Goal: Task Accomplishment & Management: Use online tool/utility

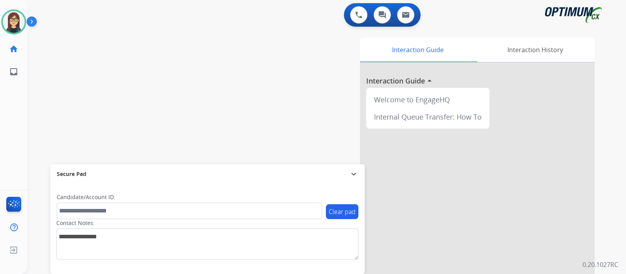
click at [81, 79] on div "swap_horiz Break voice bridge close_fullscreen Connect 3-Way Call merge_type Se…" at bounding box center [317, 191] width 580 height 326
click at [75, 108] on div "swap_horiz Break voice bridge close_fullscreen Connect 3-Way Call merge_type Se…" at bounding box center [317, 191] width 580 height 326
click at [54, 106] on div "swap_horiz Break voice bridge close_fullscreen Connect 3-Way Call merge_type Se…" at bounding box center [317, 191] width 580 height 326
click at [61, 85] on div "swap_horiz Break voice bridge close_fullscreen Connect 3-Way Call merge_type Se…" at bounding box center [317, 191] width 580 height 326
click at [70, 96] on div "swap_horiz Break voice bridge close_fullscreen Connect 3-Way Call merge_type Se…" at bounding box center [317, 191] width 580 height 326
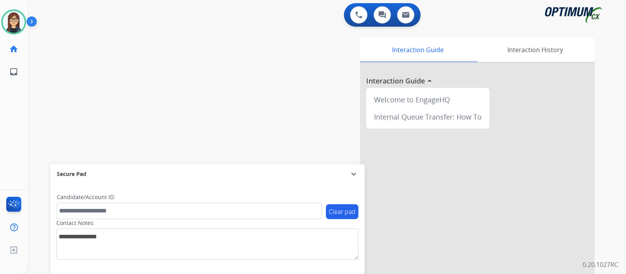
click at [140, 101] on div "swap_horiz Break voice bridge close_fullscreen Connect 3-Way Call merge_type Se…" at bounding box center [317, 191] width 580 height 326
click at [66, 100] on div "swap_horiz Break voice bridge close_fullscreen Connect 3-Way Call merge_type Se…" at bounding box center [317, 191] width 580 height 326
click at [179, 67] on div "swap_horiz Break voice bridge close_fullscreen Connect 3-Way Call merge_type Se…" at bounding box center [317, 191] width 580 height 326
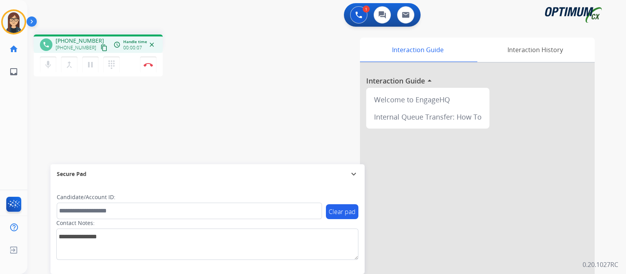
click at [101, 47] on mat-icon "content_copy" at bounding box center [104, 47] width 7 height 7
click at [60, 123] on div "phone [PHONE_NUMBER] [PHONE_NUMBER] content_copy access_time Call metrics Queue…" at bounding box center [317, 191] width 580 height 326
click at [228, 101] on div "phone [PHONE_NUMBER] [PHONE_NUMBER] content_copy access_time Call metrics Queue…" at bounding box center [317, 191] width 580 height 326
click at [197, 59] on div "phone [PHONE_NUMBER] [PHONE_NUMBER] content_copy access_time Call metrics Queue…" at bounding box center [137, 56] width 207 height 44
click at [70, 115] on div "phone [PHONE_NUMBER] [PHONE_NUMBER] content_copy access_time Call metrics Queue…" at bounding box center [317, 191] width 580 height 326
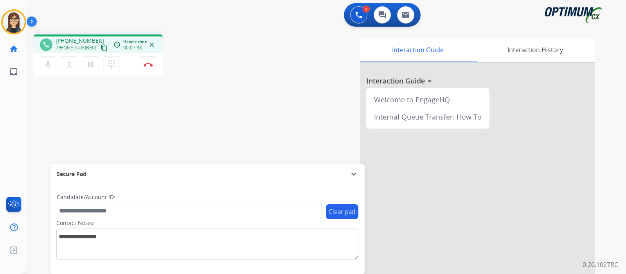
click at [50, 105] on div "phone [PHONE_NUMBER] [PHONE_NUMBER] content_copy access_time Call metrics Queue…" at bounding box center [317, 191] width 580 height 326
click at [85, 117] on div "phone [PHONE_NUMBER] [PHONE_NUMBER] content_copy access_time Call metrics Queue…" at bounding box center [317, 191] width 580 height 326
click at [243, 78] on div "phone [PHONE_NUMBER] [PHONE_NUMBER] content_copy access_time Call metrics Queue…" at bounding box center [317, 191] width 580 height 326
click at [247, 79] on div "Interaction Guide Interaction History Interaction Guide arrow_drop_up Welcome t…" at bounding box center [419, 196] width 351 height 317
click at [63, 111] on div "phone [PHONE_NUMBER] [PHONE_NUMBER] content_copy access_time Call metrics Queue…" at bounding box center [317, 191] width 580 height 326
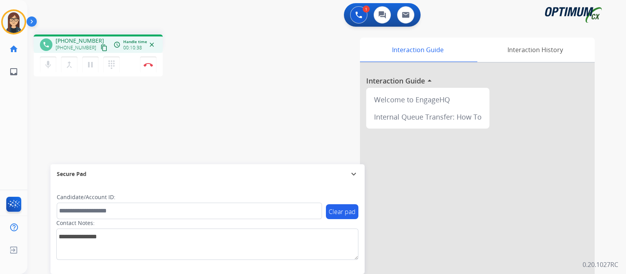
click at [45, 108] on div "phone [PHONE_NUMBER] [PHONE_NUMBER] content_copy access_time Call metrics Queue…" at bounding box center [317, 191] width 580 height 326
click at [221, 109] on div "phone [PHONE_NUMBER] [PHONE_NUMBER] content_copy access_time Call metrics Queue…" at bounding box center [317, 191] width 580 height 326
click at [59, 112] on div "phone [PHONE_NUMBER] [PHONE_NUMBER] content_copy access_time Call metrics Queue…" at bounding box center [317, 191] width 580 height 326
click at [258, 72] on div "Interaction Guide Interaction History Interaction Guide arrow_drop_up Welcome t…" at bounding box center [419, 196] width 351 height 317
click at [149, 67] on button "Disconnect" at bounding box center [148, 64] width 16 height 16
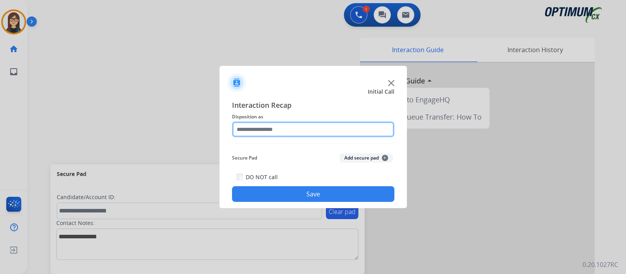
click at [270, 129] on input "text" at bounding box center [313, 129] width 162 height 16
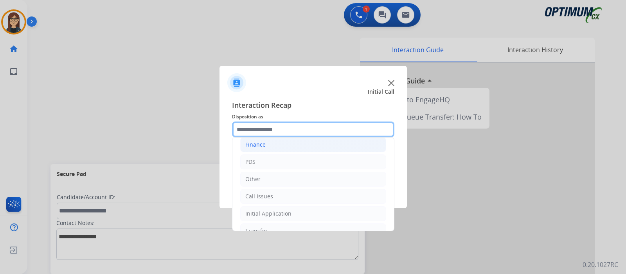
scroll to position [52, 0]
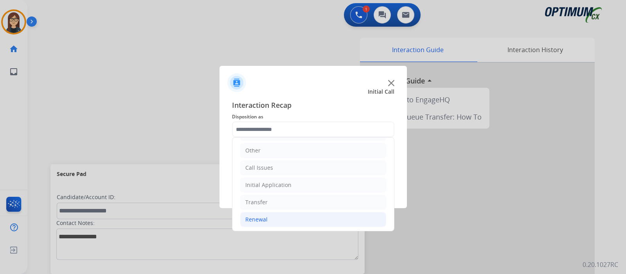
click at [264, 216] on div "Renewal" at bounding box center [256, 219] width 22 height 8
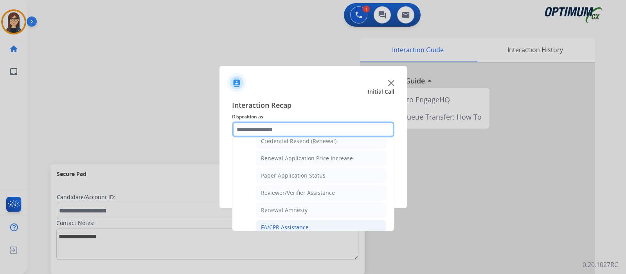
scroll to position [201, 0]
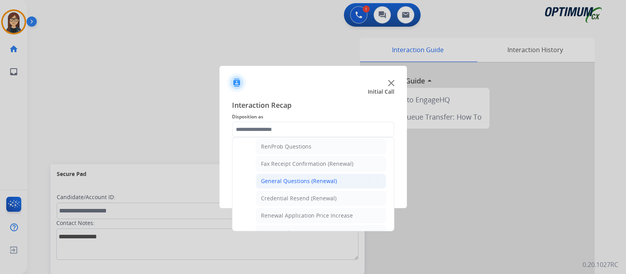
click at [292, 183] on li "General Questions (Renewal)" at bounding box center [321, 180] width 130 height 15
type input "**********"
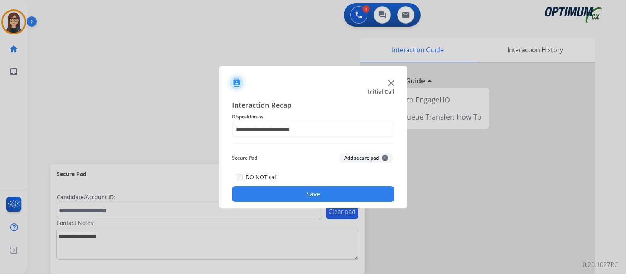
click at [267, 195] on button "Save" at bounding box center [313, 194] width 162 height 16
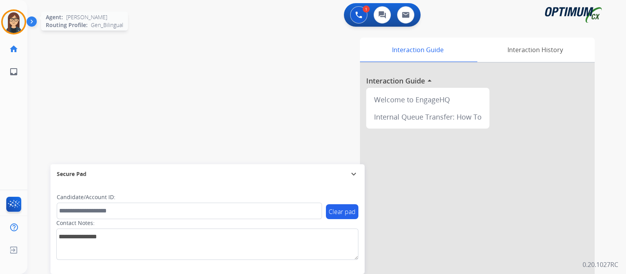
click at [17, 22] on img at bounding box center [14, 22] width 22 height 22
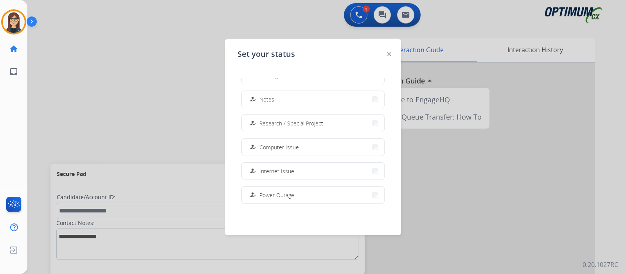
scroll to position [146, 0]
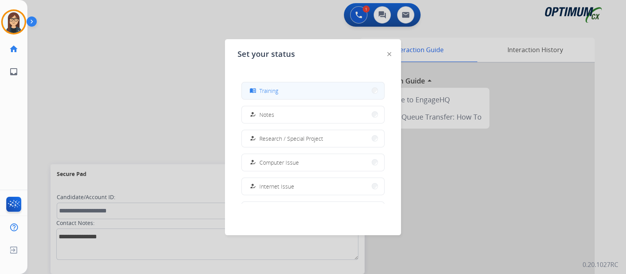
click at [282, 93] on button "menu_book Training" at bounding box center [313, 90] width 142 height 17
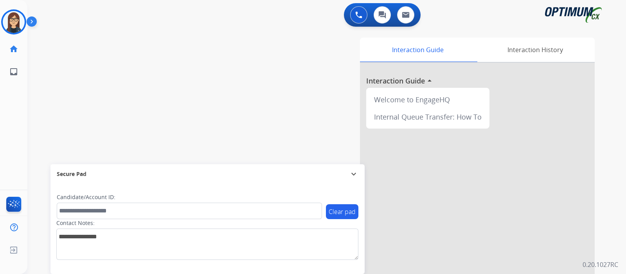
click at [194, 75] on div "swap_horiz Break voice bridge close_fullscreen Connect 3-Way Call merge_type Se…" at bounding box center [317, 191] width 580 height 326
click at [17, 19] on img at bounding box center [14, 22] width 22 height 22
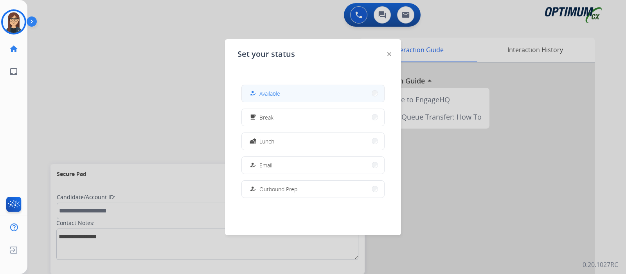
click at [280, 89] on span "Available" at bounding box center [270, 93] width 21 height 8
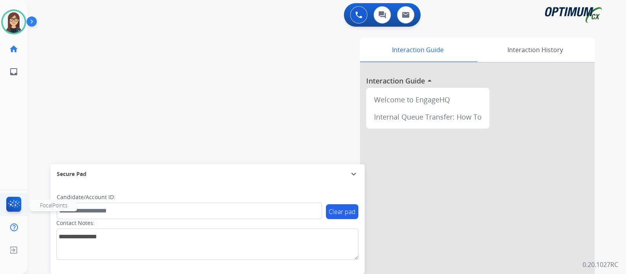
click at [17, 203] on img at bounding box center [14, 206] width 18 height 18
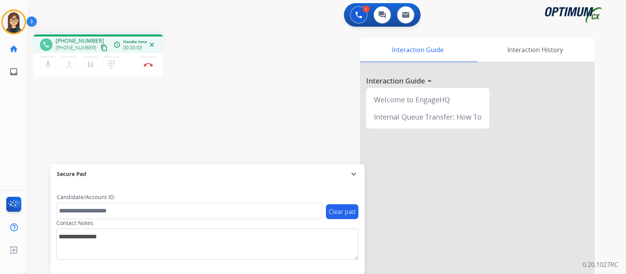
click at [101, 49] on mat-icon "content_copy" at bounding box center [104, 47] width 7 height 7
click at [232, 116] on div "phone [PHONE_NUMBER] [PHONE_NUMBER] content_copy access_time Call metrics Queue…" at bounding box center [317, 191] width 580 height 326
click at [81, 101] on div "phone [PHONE_NUMBER] [PHONE_NUMBER] content_copy access_time Call metrics Queue…" at bounding box center [317, 191] width 580 height 326
click at [151, 65] on img at bounding box center [148, 65] width 9 height 4
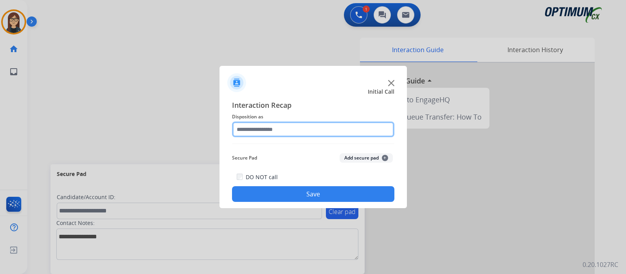
click at [258, 134] on input "text" at bounding box center [313, 129] width 162 height 16
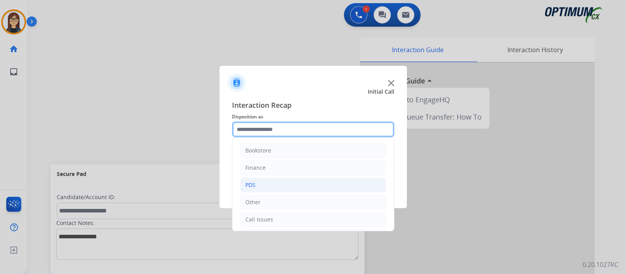
scroll to position [52, 0]
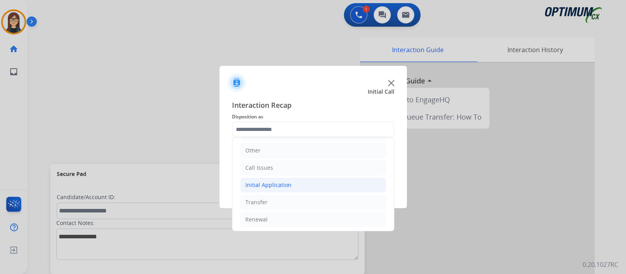
click at [261, 177] on li "Initial Application" at bounding box center [313, 184] width 146 height 15
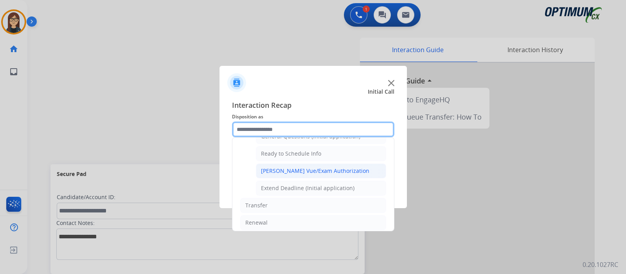
scroll to position [421, 0]
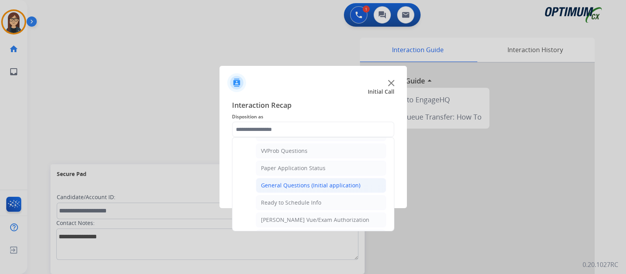
click at [271, 183] on div "General Questions (Initial application)" at bounding box center [310, 185] width 99 height 8
type input "**********"
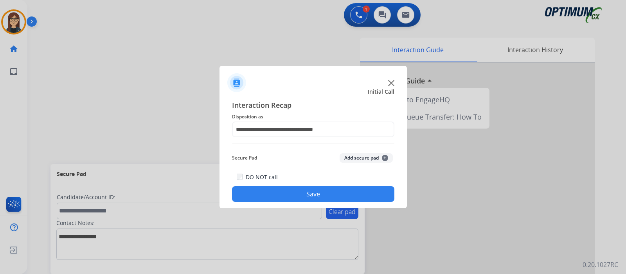
click at [270, 185] on div "DO NOT call Save" at bounding box center [313, 187] width 162 height 30
click at [270, 189] on button "Save" at bounding box center [313, 194] width 162 height 16
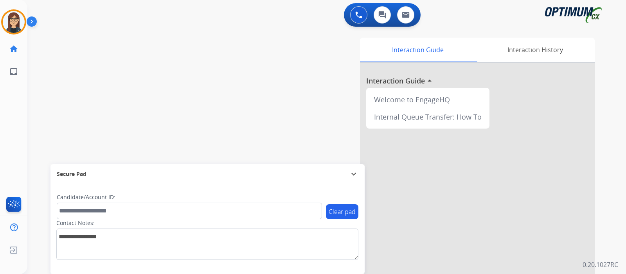
click at [78, 81] on div "swap_horiz Break voice bridge close_fullscreen Connect 3-Way Call merge_type Se…" at bounding box center [317, 191] width 580 height 326
click at [14, 24] on img at bounding box center [14, 22] width 22 height 22
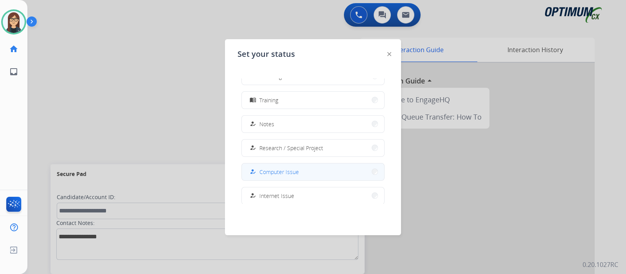
scroll to position [146, 0]
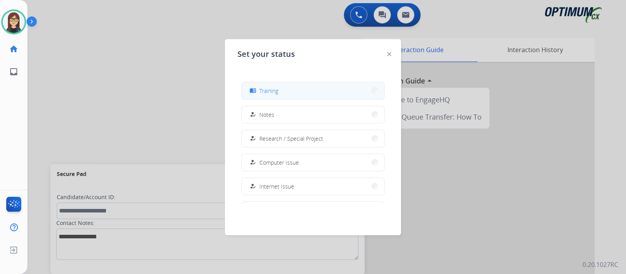
click at [276, 92] on span "Training" at bounding box center [269, 91] width 19 height 8
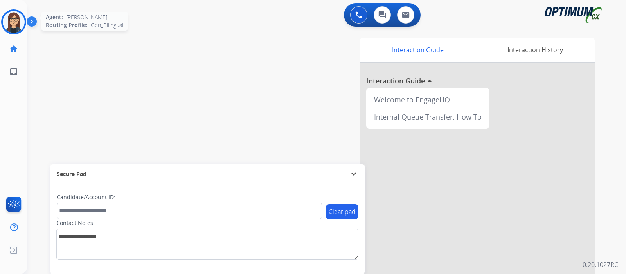
click at [9, 16] on img at bounding box center [14, 22] width 22 height 22
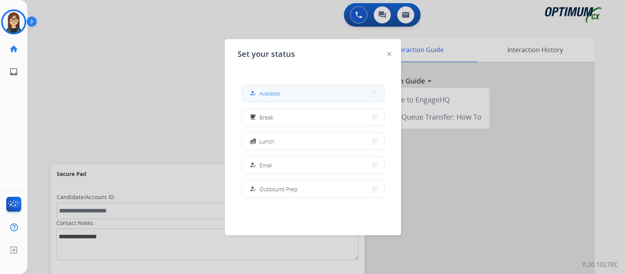
click at [272, 95] on span "Available" at bounding box center [270, 93] width 21 height 8
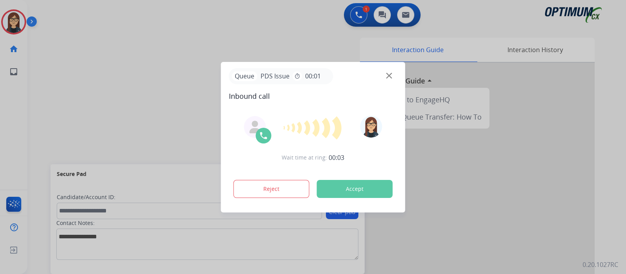
click at [34, 130] on div at bounding box center [313, 137] width 626 height 274
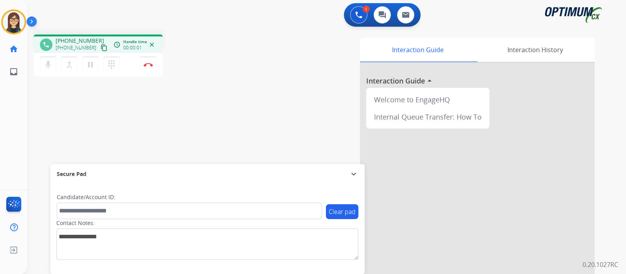
click at [101, 47] on mat-icon "content_copy" at bounding box center [104, 47] width 7 height 7
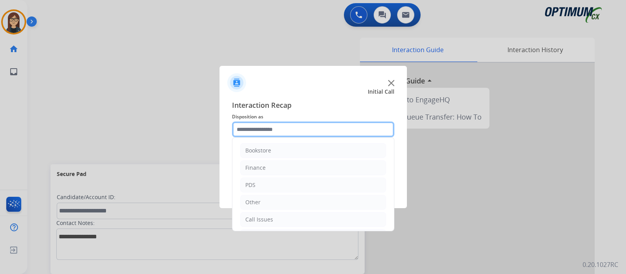
click at [275, 128] on input "text" at bounding box center [313, 129] width 162 height 16
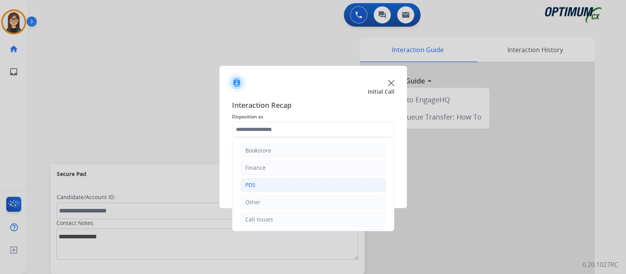
click at [264, 182] on li "PDS" at bounding box center [313, 184] width 146 height 15
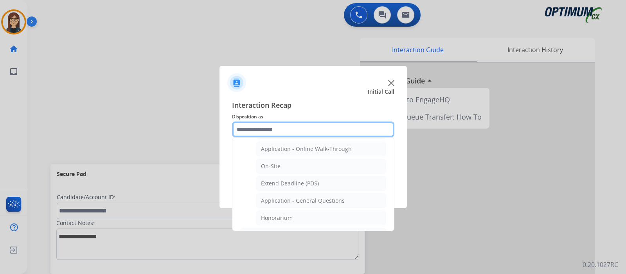
scroll to position [175, 0]
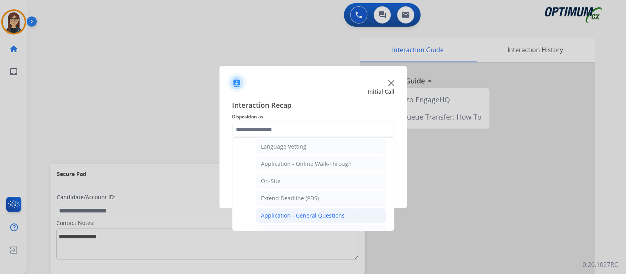
click at [321, 215] on div "Application - General Questions" at bounding box center [303, 215] width 84 height 8
type input "**********"
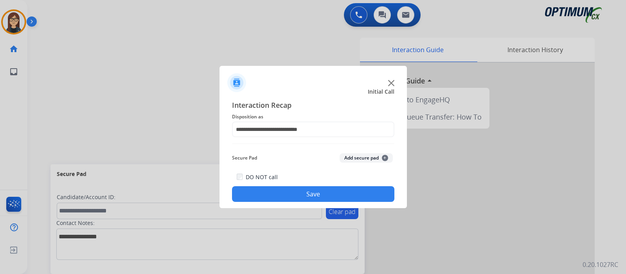
click at [299, 198] on button "Save" at bounding box center [313, 194] width 162 height 16
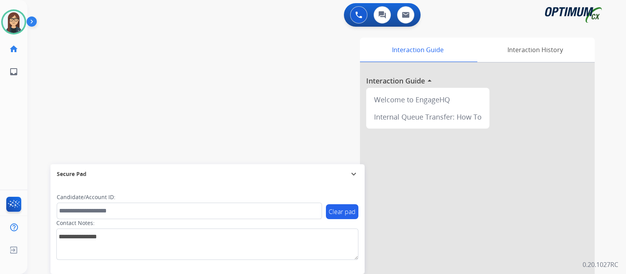
click at [140, 81] on div "swap_horiz Break voice bridge close_fullscreen Connect 3-Way Call merge_type Se…" at bounding box center [317, 191] width 580 height 326
click at [166, 75] on div "swap_horiz Break voice bridge close_fullscreen Connect 3-Way Call merge_type Se…" at bounding box center [317, 191] width 580 height 326
click at [65, 79] on div "swap_horiz Break voice bridge close_fullscreen Connect 3-Way Call merge_type Se…" at bounding box center [317, 191] width 580 height 326
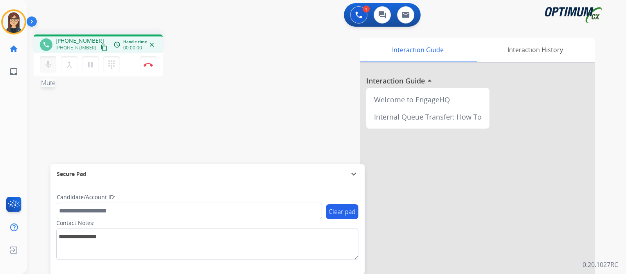
click at [47, 67] on mat-icon "mic" at bounding box center [47, 64] width 9 height 9
click at [47, 67] on mat-icon "mic_off" at bounding box center [47, 64] width 9 height 9
click at [101, 45] on mat-icon "content_copy" at bounding box center [104, 47] width 7 height 7
click at [200, 160] on div "phone [PHONE_NUMBER] [PHONE_NUMBER] content_copy access_time Call metrics Queue…" at bounding box center [317, 191] width 580 height 326
click at [203, 103] on div "phone [PHONE_NUMBER] [PHONE_NUMBER] content_copy access_time Call metrics Queue…" at bounding box center [317, 191] width 580 height 326
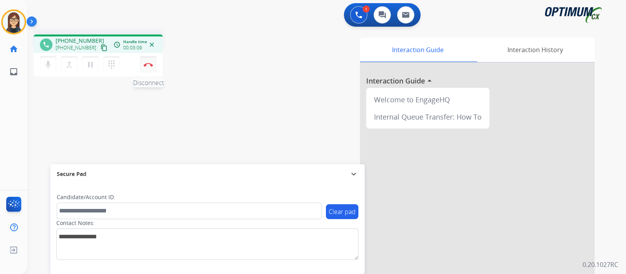
click at [147, 69] on button "Disconnect" at bounding box center [148, 64] width 16 height 16
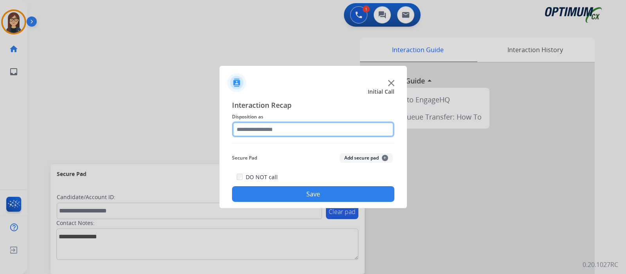
click at [272, 132] on input "text" at bounding box center [313, 129] width 162 height 16
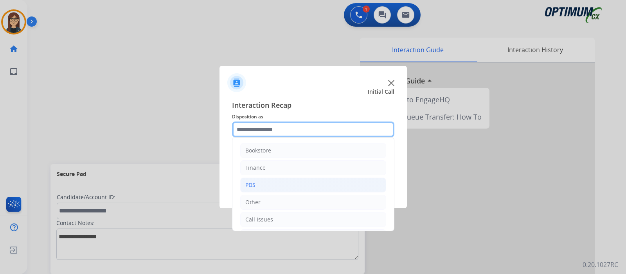
scroll to position [52, 0]
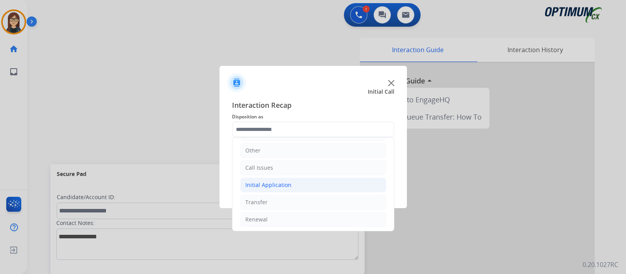
click at [254, 181] on div "Initial Application" at bounding box center [268, 185] width 46 height 8
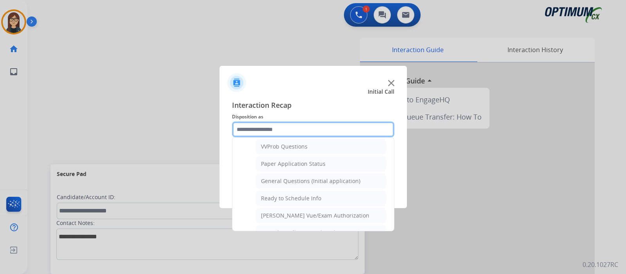
scroll to position [443, 0]
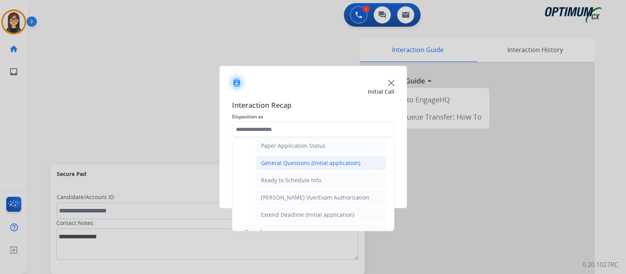
click at [292, 159] on div "General Questions (Initial application)" at bounding box center [310, 163] width 99 height 8
type input "**********"
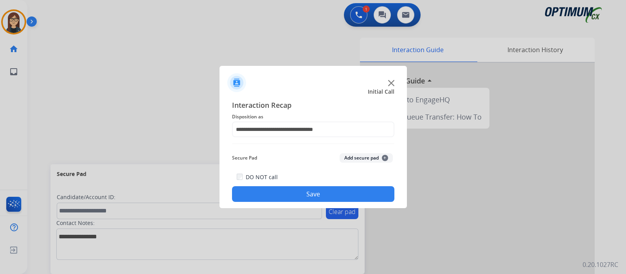
click at [289, 188] on button "Save" at bounding box center [313, 194] width 162 height 16
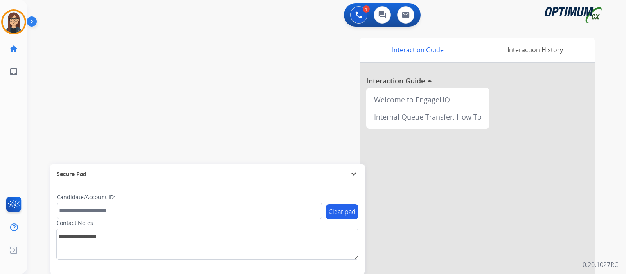
click at [74, 135] on div "swap_horiz Break voice bridge close_fullscreen Connect 3-Way Call merge_type Se…" at bounding box center [317, 191] width 580 height 326
click at [64, 99] on div "swap_horiz Break voice bridge close_fullscreen Connect 3-Way Call merge_type Se…" at bounding box center [317, 191] width 580 height 326
click at [73, 112] on div "swap_horiz Break voice bridge close_fullscreen Connect 3-Way Call merge_type Se…" at bounding box center [317, 191] width 580 height 326
click at [223, 88] on div "swap_horiz Break voice bridge close_fullscreen Connect 3-Way Call merge_type Se…" at bounding box center [317, 191] width 580 height 326
click at [82, 68] on div "swap_horiz Break voice bridge close_fullscreen Connect 3-Way Call merge_type Se…" at bounding box center [317, 191] width 580 height 326
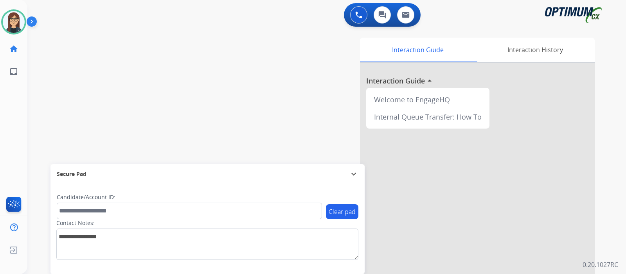
click at [73, 69] on div "swap_horiz Break voice bridge close_fullscreen Connect 3-Way Call merge_type Se…" at bounding box center [317, 191] width 580 height 326
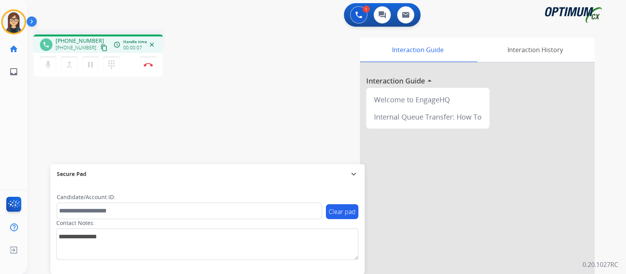
click at [101, 46] on mat-icon "content_copy" at bounding box center [104, 47] width 7 height 7
click at [145, 146] on div "phone [PHONE_NUMBER] [PHONE_NUMBER] content_copy access_time Call metrics Queue…" at bounding box center [317, 191] width 580 height 326
click at [149, 68] on button "Disconnect" at bounding box center [148, 64] width 16 height 16
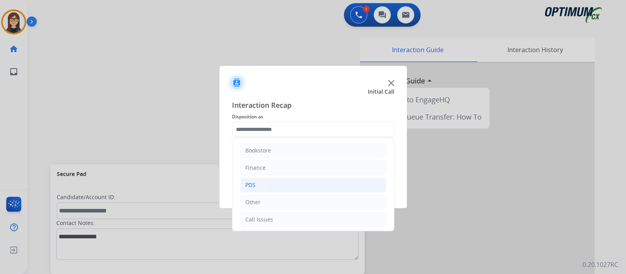
scroll to position [52, 0]
click at [278, 184] on div "Initial Application" at bounding box center [268, 185] width 46 height 8
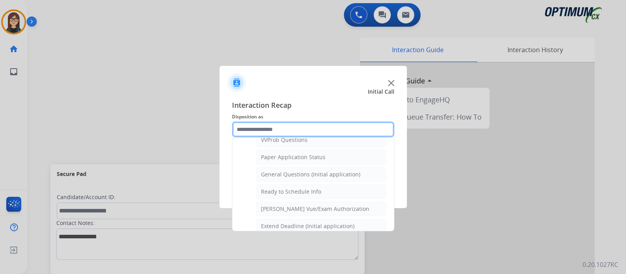
scroll to position [443, 0]
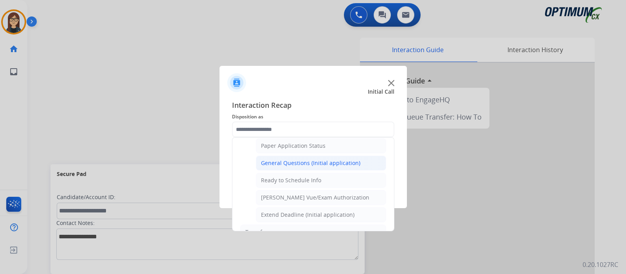
click at [301, 160] on div "General Questions (Initial application)" at bounding box center [310, 163] width 99 height 8
type input "**********"
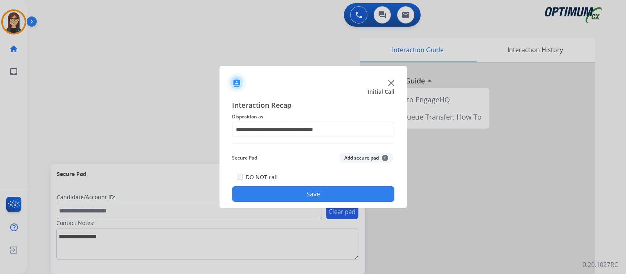
click at [301, 190] on button "Save" at bounding box center [313, 194] width 162 height 16
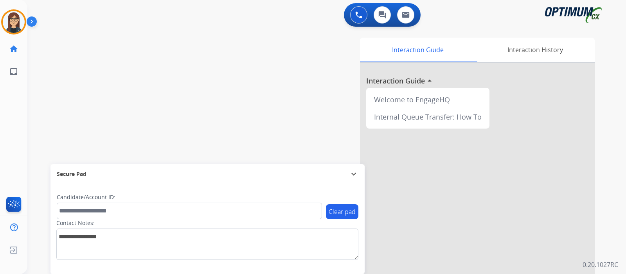
click at [51, 91] on div "swap_horiz Break voice bridge close_fullscreen Connect 3-Way Call merge_type Se…" at bounding box center [317, 191] width 580 height 326
click at [12, 19] on img at bounding box center [14, 22] width 22 height 22
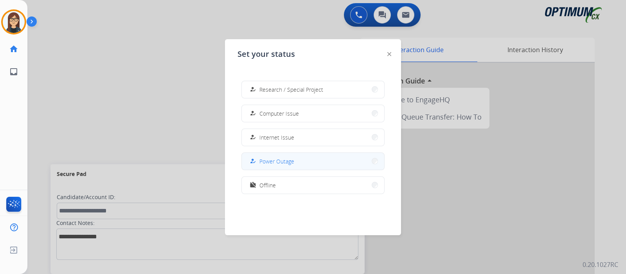
scroll to position [0, 0]
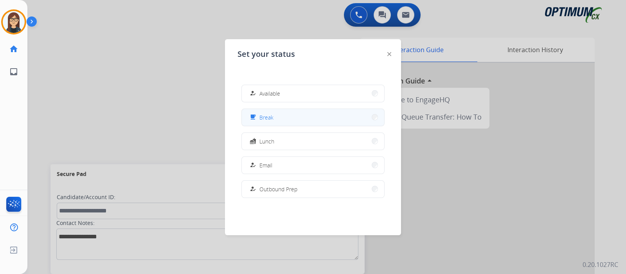
click at [262, 115] on span "Break" at bounding box center [267, 117] width 14 height 8
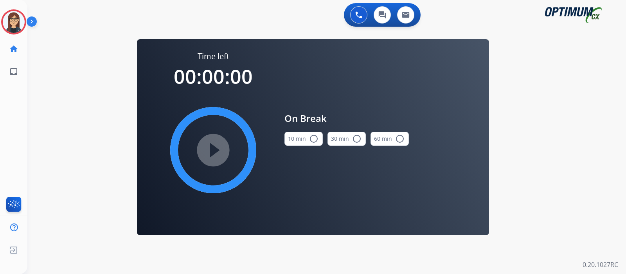
click at [220, 144] on div "play_circle_filled" at bounding box center [213, 149] width 117 height 117
click at [315, 139] on mat-icon "radio_button_unchecked" at bounding box center [313, 138] width 9 height 9
click at [213, 148] on mat-icon "play_circle_filled" at bounding box center [213, 149] width 9 height 9
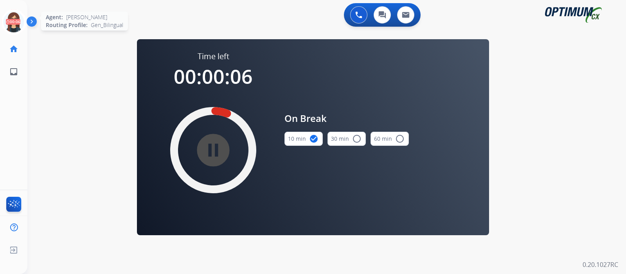
click at [10, 25] on icon at bounding box center [13, 21] width 25 height 25
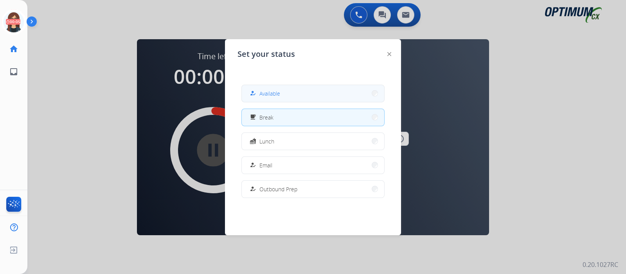
click at [262, 93] on span "Available" at bounding box center [270, 93] width 21 height 8
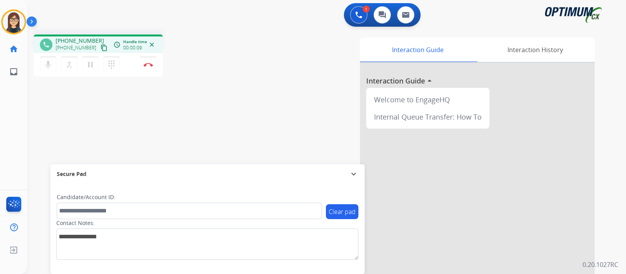
click at [101, 49] on mat-icon "content_copy" at bounding box center [104, 47] width 7 height 7
click at [47, 122] on div "phone [PHONE_NUMBER] [PHONE_NUMBER] content_copy access_time Call metrics Queue…" at bounding box center [317, 191] width 580 height 326
click at [239, 69] on div "phone [PHONE_NUMBER] [PHONE_NUMBER] content_copy access_time Call metrics Queue…" at bounding box center [137, 56] width 207 height 44
click at [206, 101] on div "phone [PHONE_NUMBER] [PHONE_NUMBER] content_copy access_time Call metrics Queue…" at bounding box center [317, 191] width 580 height 326
click at [57, 105] on div "phone [PHONE_NUMBER] [PHONE_NUMBER] content_copy access_time Call metrics Queue…" at bounding box center [317, 191] width 580 height 326
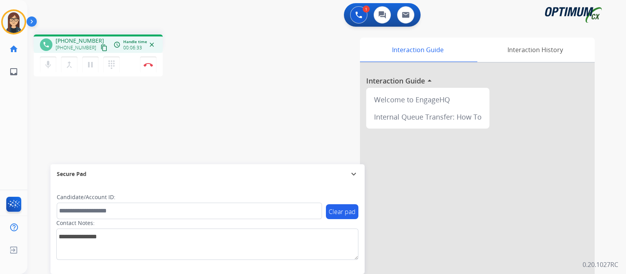
click at [67, 105] on div "phone [PHONE_NUMBER] [PHONE_NUMBER] content_copy access_time Call metrics Queue…" at bounding box center [317, 191] width 580 height 326
drag, startPoint x: 55, startPoint y: 100, endPoint x: 171, endPoint y: 249, distance: 188.6
click at [55, 100] on div "phone [PHONE_NUMBER] [PHONE_NUMBER] content_copy access_time Call metrics Queue…" at bounding box center [317, 191] width 580 height 326
click at [256, 79] on div "Interaction Guide Interaction History Interaction Guide arrow_drop_up Welcome t…" at bounding box center [419, 196] width 351 height 317
click at [256, 92] on div "Interaction Guide Interaction History Interaction Guide arrow_drop_up Welcome t…" at bounding box center [419, 196] width 351 height 317
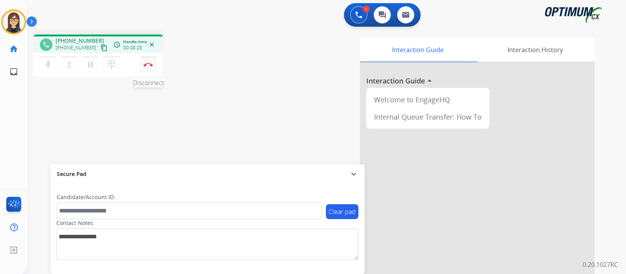
click at [148, 67] on button "Disconnect" at bounding box center [148, 64] width 16 height 16
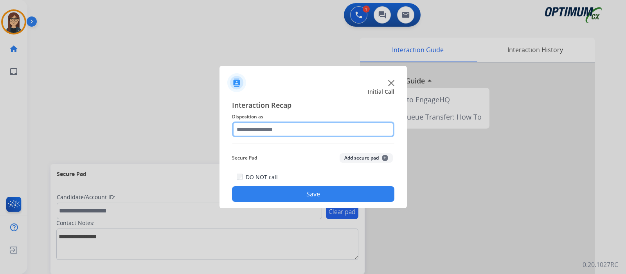
click at [258, 128] on input "text" at bounding box center [313, 129] width 162 height 16
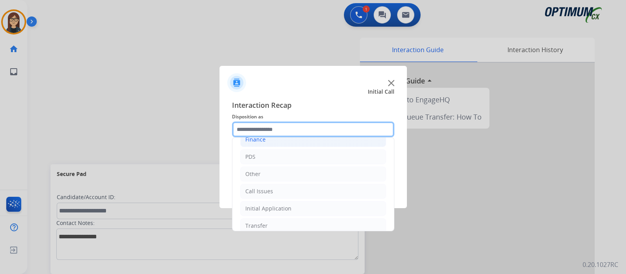
scroll to position [52, 0]
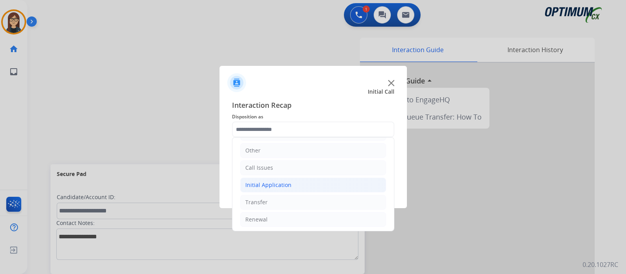
click at [281, 185] on div "Initial Application" at bounding box center [268, 185] width 46 height 8
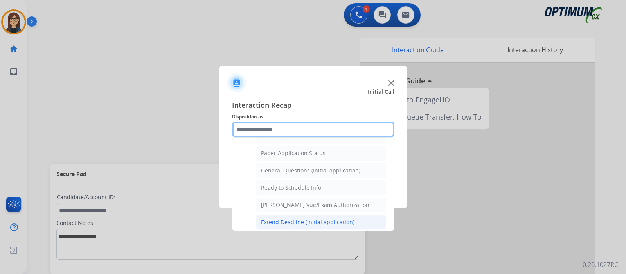
scroll to position [421, 0]
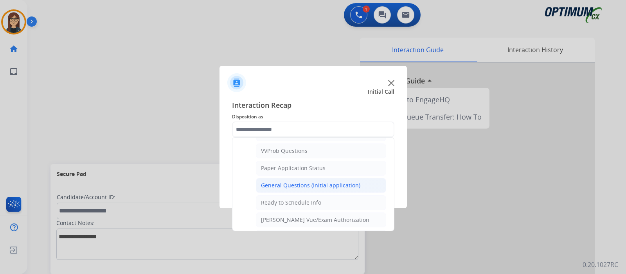
click at [297, 181] on div "General Questions (Initial application)" at bounding box center [310, 185] width 99 height 8
type input "**********"
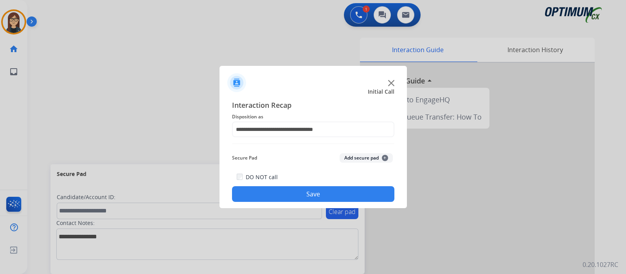
click at [290, 189] on button "Save" at bounding box center [313, 194] width 162 height 16
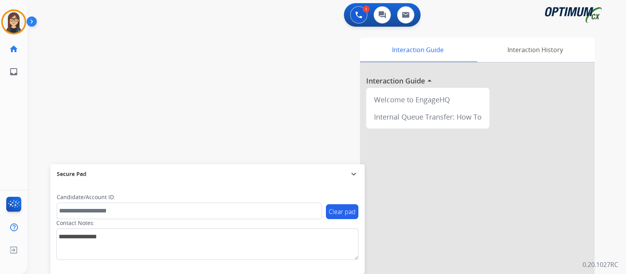
click at [54, 70] on div "swap_horiz Break voice bridge close_fullscreen Connect 3-Way Call merge_type Se…" at bounding box center [317, 191] width 580 height 326
click at [15, 123] on div "[PERSON_NAME] Available Edit Avatar Agent: [PERSON_NAME] Profile: Gen_Bilingual…" at bounding box center [13, 137] width 27 height 274
click at [50, 83] on div "swap_horiz Break voice bridge close_fullscreen Connect 3-Way Call merge_type Se…" at bounding box center [317, 191] width 580 height 326
click at [18, 128] on div at bounding box center [313, 137] width 626 height 274
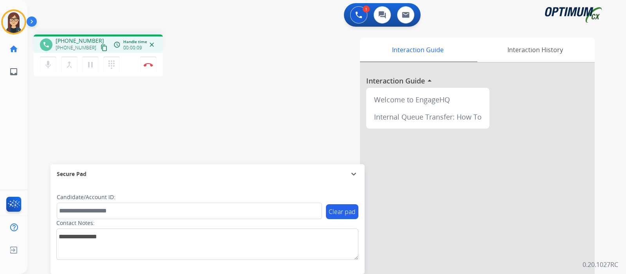
click at [45, 116] on div "phone [PHONE_NUMBER] [PHONE_NUMBER] content_copy access_time Call metrics Queue…" at bounding box center [317, 191] width 580 height 326
click at [49, 112] on div "phone [PHONE_NUMBER] [PHONE_NUMBER] content_copy access_time Call metrics Queue…" at bounding box center [317, 191] width 580 height 326
click at [49, 128] on div "phone [PHONE_NUMBER] [PHONE_NUMBER] content_copy access_time Call metrics Queue…" at bounding box center [317, 191] width 580 height 326
click at [151, 113] on div "phone [PHONE_NUMBER] [PHONE_NUMBER] content_copy access_time Call metrics Queue…" at bounding box center [317, 191] width 580 height 326
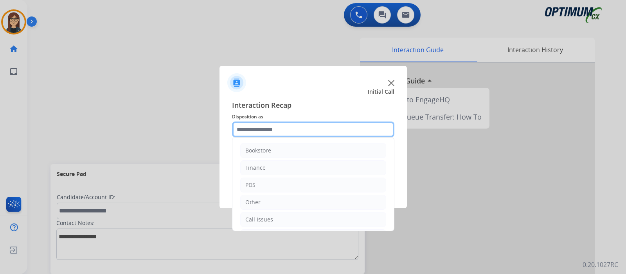
click at [247, 133] on input "text" at bounding box center [313, 129] width 162 height 16
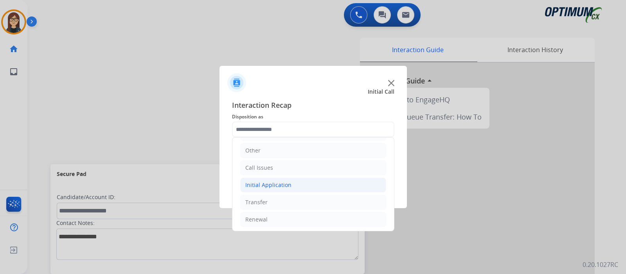
click at [260, 182] on div "Initial Application" at bounding box center [268, 185] width 46 height 8
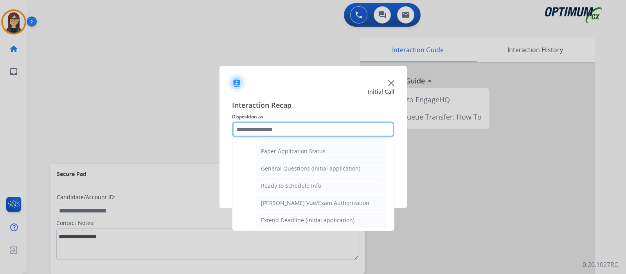
scroll to position [443, 0]
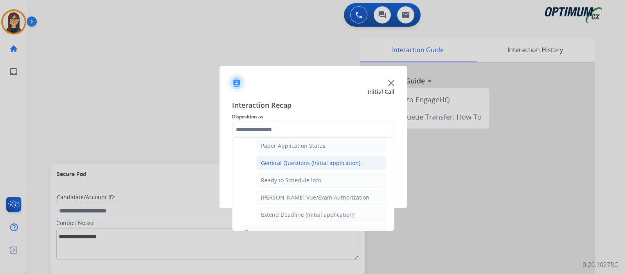
click at [302, 159] on div "General Questions (Initial application)" at bounding box center [310, 163] width 99 height 8
type input "**********"
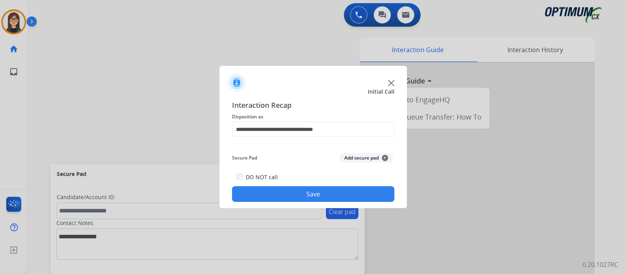
click at [281, 183] on div "DO NOT call Save" at bounding box center [313, 187] width 162 height 30
click at [280, 191] on button "Save" at bounding box center [313, 194] width 162 height 16
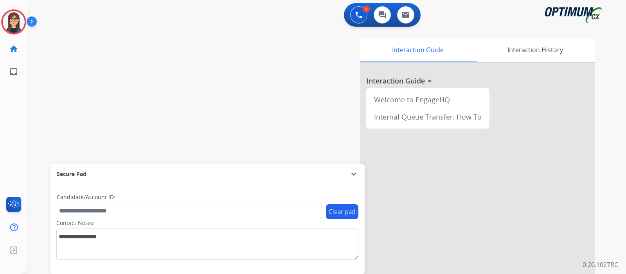
click at [45, 117] on div at bounding box center [313, 137] width 626 height 274
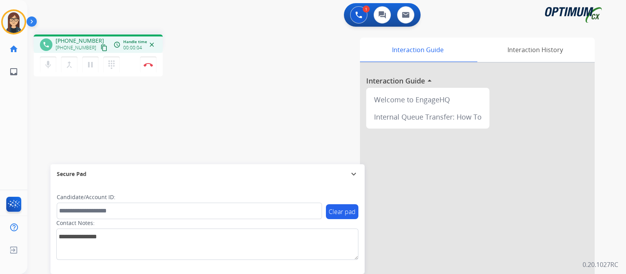
click at [101, 47] on mat-icon "content_copy" at bounding box center [104, 47] width 7 height 7
click at [200, 81] on div "phone [PHONE_NUMBER] [PHONE_NUMBER] content_copy access_time Call metrics Queue…" at bounding box center [317, 191] width 580 height 326
click at [148, 68] on button "Disconnect" at bounding box center [148, 64] width 16 height 16
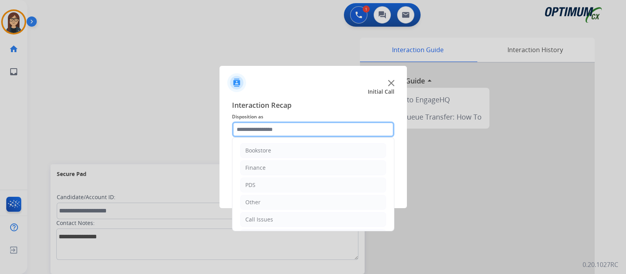
click at [258, 130] on input "text" at bounding box center [313, 129] width 162 height 16
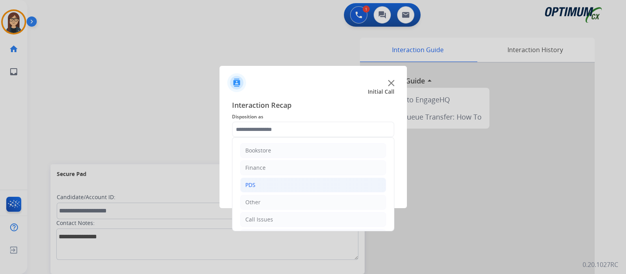
click at [256, 185] on li "PDS" at bounding box center [313, 184] width 146 height 15
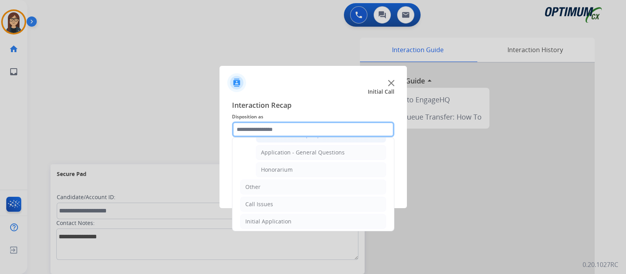
scroll to position [224, 0]
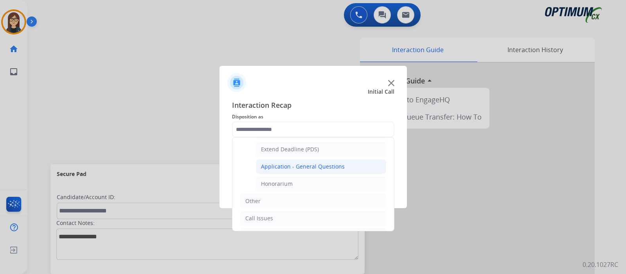
click at [317, 162] on div "Application - General Questions" at bounding box center [303, 166] width 84 height 8
type input "**********"
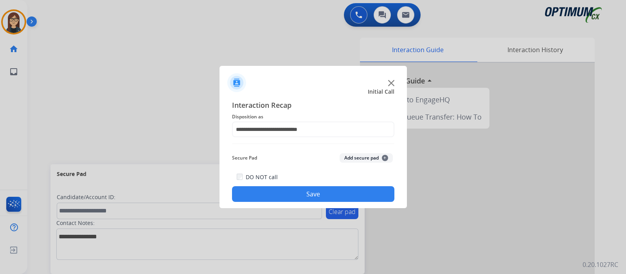
click at [298, 193] on button "Save" at bounding box center [313, 194] width 162 height 16
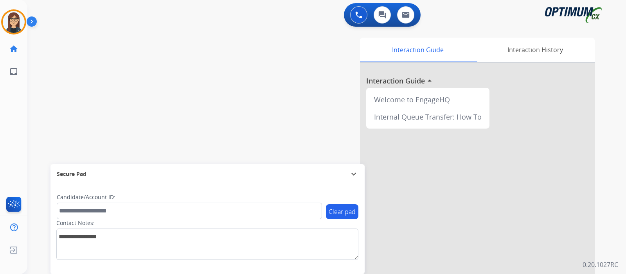
click at [69, 120] on div "swap_horiz Break voice bridge close_fullscreen Connect 3-Way Call merge_type Se…" at bounding box center [317, 191] width 580 height 326
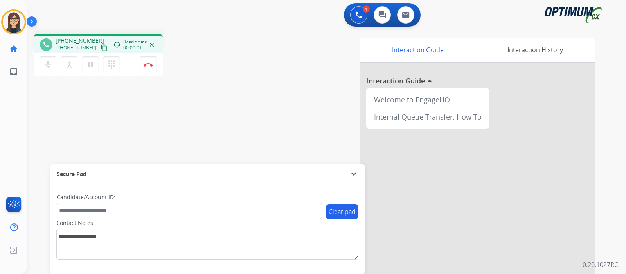
click at [101, 45] on mat-icon "content_copy" at bounding box center [104, 47] width 7 height 7
click at [101, 46] on mat-icon "content_copy" at bounding box center [104, 47] width 7 height 7
click at [215, 97] on div "phone [PHONE_NUMBER] [PHONE_NUMBER] content_copy access_time Call metrics Queue…" at bounding box center [317, 191] width 580 height 326
click at [149, 67] on button "Disconnect" at bounding box center [148, 64] width 16 height 16
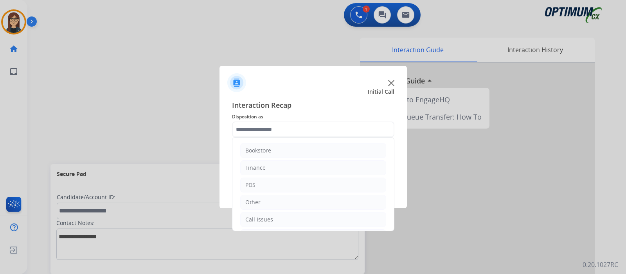
click at [247, 132] on input "text" at bounding box center [313, 129] width 162 height 16
click at [255, 216] on div "Renewal" at bounding box center [256, 219] width 22 height 8
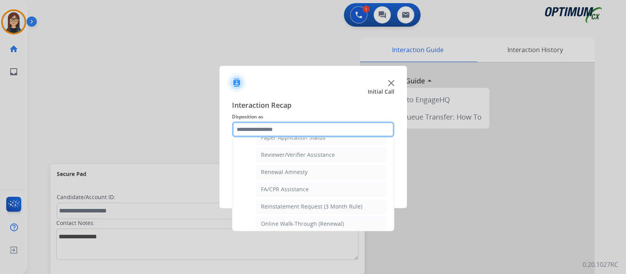
scroll to position [299, 0]
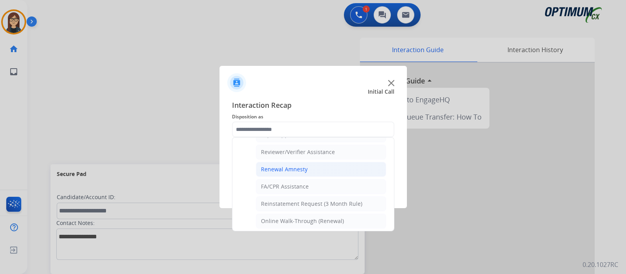
click at [290, 168] on div "Renewal Amnesty" at bounding box center [284, 169] width 47 height 8
type input "**********"
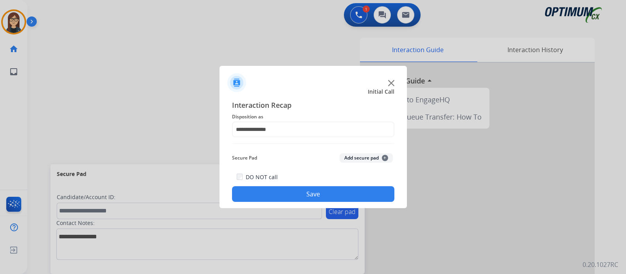
click at [282, 186] on button "Save" at bounding box center [313, 194] width 162 height 16
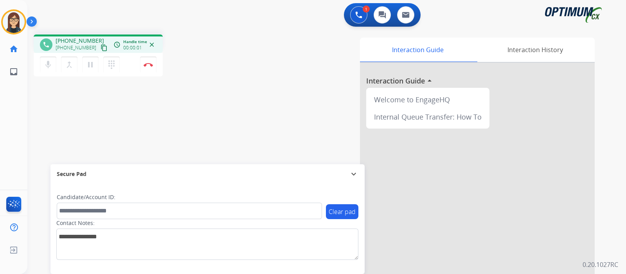
click at [101, 48] on mat-icon "content_copy" at bounding box center [104, 47] width 7 height 7
click at [240, 53] on div "phone [PHONE_NUMBER] [PHONE_NUMBER] content_copy access_time Call metrics Queue…" at bounding box center [137, 56] width 207 height 44
click at [276, 82] on div "Interaction Guide Interaction History Interaction Guide arrow_drop_up Welcome t…" at bounding box center [419, 196] width 351 height 317
click at [249, 48] on div "Interaction Guide Interaction History Interaction Guide arrow_drop_up Welcome t…" at bounding box center [419, 196] width 351 height 317
click at [150, 67] on button "Disconnect" at bounding box center [148, 64] width 16 height 16
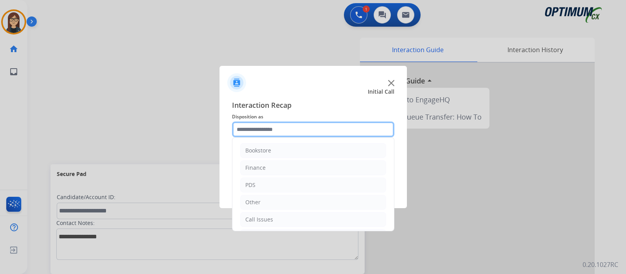
click at [276, 128] on input "text" at bounding box center [313, 129] width 162 height 16
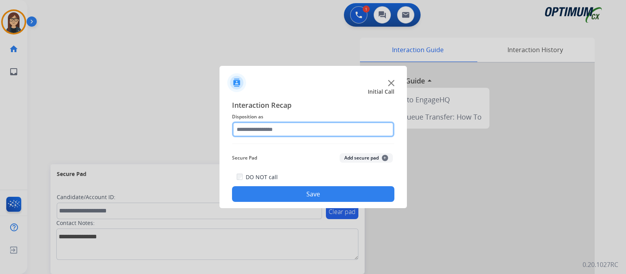
click at [273, 126] on input "text" at bounding box center [313, 129] width 162 height 16
click at [276, 131] on input "text" at bounding box center [313, 129] width 162 height 16
click at [266, 131] on input "text" at bounding box center [313, 129] width 162 height 16
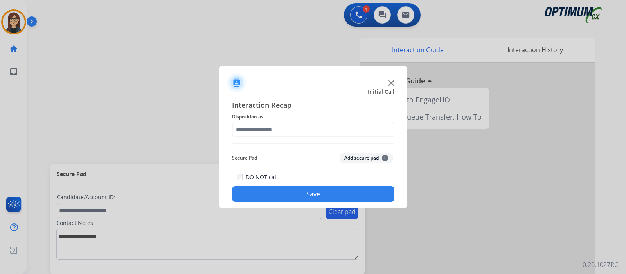
click at [132, 109] on div at bounding box center [313, 137] width 626 height 274
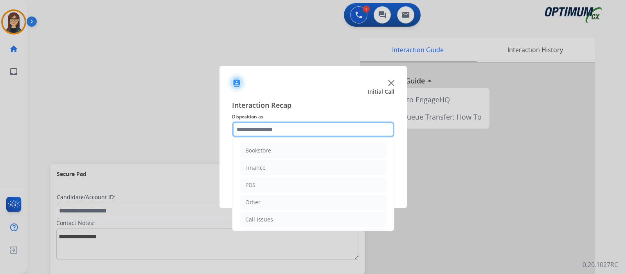
click at [254, 129] on input "text" at bounding box center [313, 129] width 162 height 16
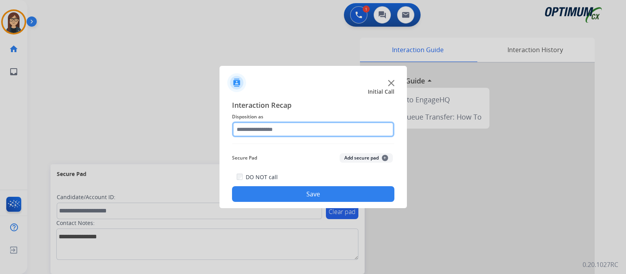
click at [254, 128] on input "text" at bounding box center [313, 129] width 162 height 16
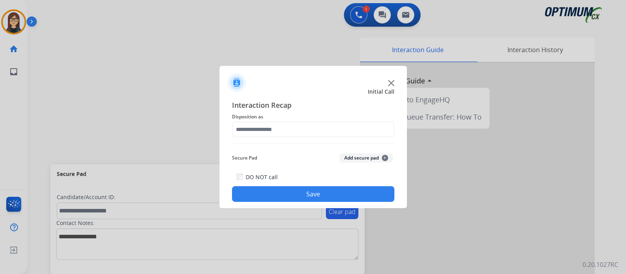
click at [151, 129] on div at bounding box center [313, 137] width 626 height 274
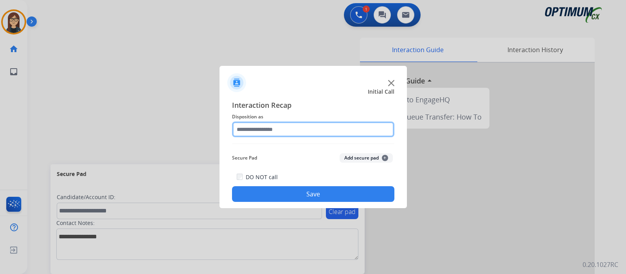
click at [258, 130] on input "text" at bounding box center [313, 129] width 162 height 16
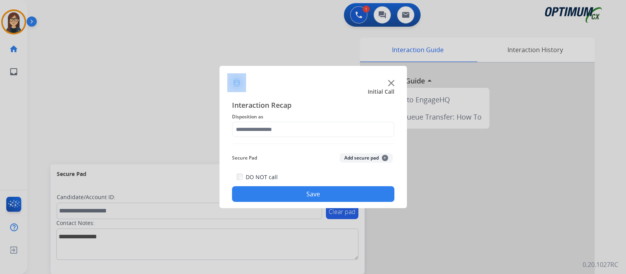
drag, startPoint x: 298, startPoint y: 85, endPoint x: 202, endPoint y: 27, distance: 111.6
click at [0, 27] on app-contact-recap-modal "Initial Call Interaction Recap Disposition as Secure Pad Add secure pad + DO NO…" at bounding box center [0, 137] width 0 height 274
click at [298, 91] on div "Initial Call" at bounding box center [307, 92] width 188 height 8
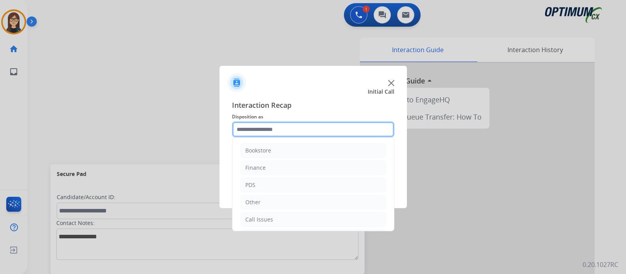
click at [355, 130] on input "text" at bounding box center [313, 129] width 162 height 16
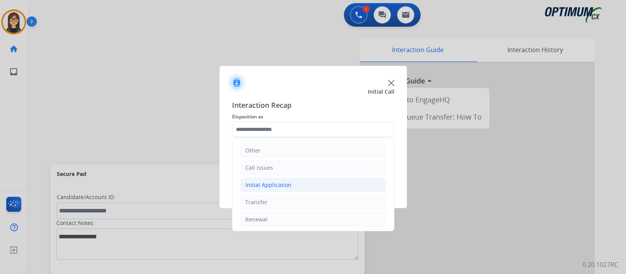
click at [286, 181] on div "Initial Application" at bounding box center [268, 185] width 46 height 8
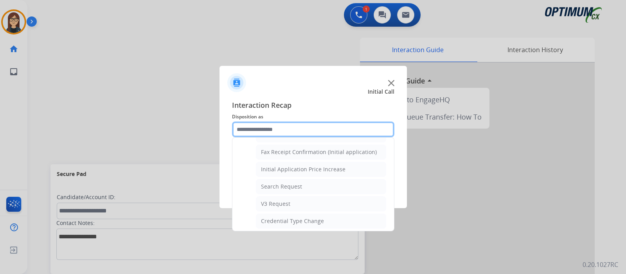
scroll to position [394, 0]
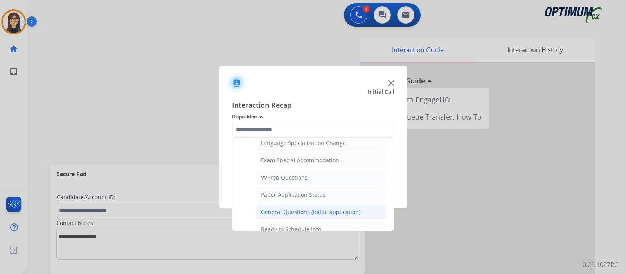
click at [308, 208] on div "General Questions (Initial application)" at bounding box center [310, 212] width 99 height 8
type input "**********"
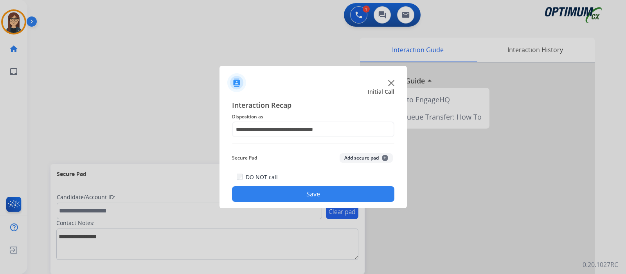
click at [296, 195] on button "Save" at bounding box center [313, 194] width 162 height 16
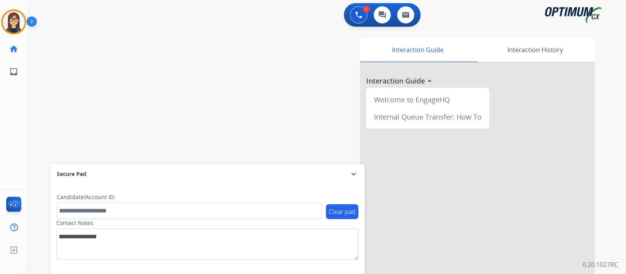
click at [54, 110] on div "swap_horiz Break voice bridge close_fullscreen Connect 3-Way Call merge_type Se…" at bounding box center [317, 191] width 580 height 326
click at [54, 104] on div "swap_horiz Break voice bridge close_fullscreen Connect 3-Way Call merge_type Se…" at bounding box center [317, 191] width 580 height 326
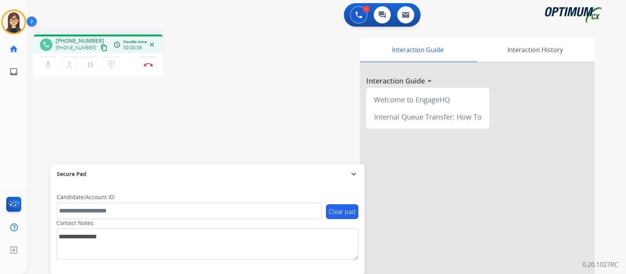
click at [101, 49] on mat-icon "content_copy" at bounding box center [104, 47] width 7 height 7
click at [148, 65] on img at bounding box center [148, 65] width 9 height 4
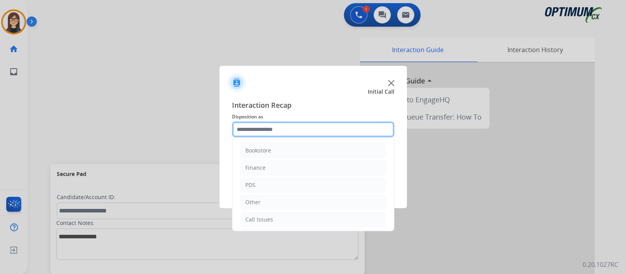
click at [258, 132] on input "text" at bounding box center [313, 129] width 162 height 16
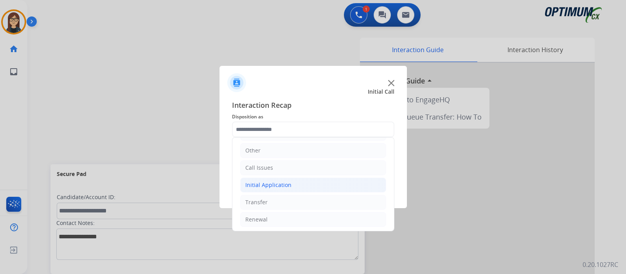
click at [268, 181] on div "Initial Application" at bounding box center [268, 185] width 46 height 8
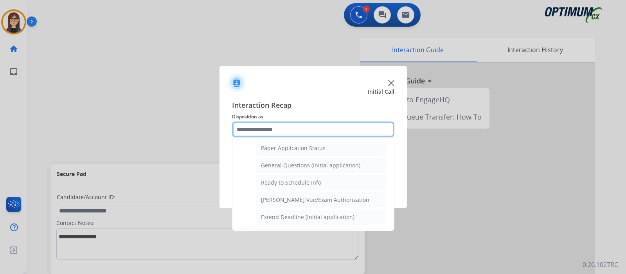
scroll to position [443, 0]
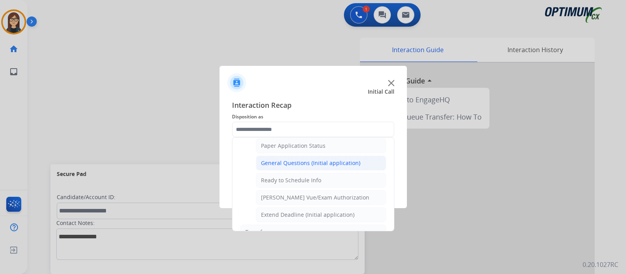
click at [295, 159] on div "General Questions (Initial application)" at bounding box center [310, 163] width 99 height 8
type input "**********"
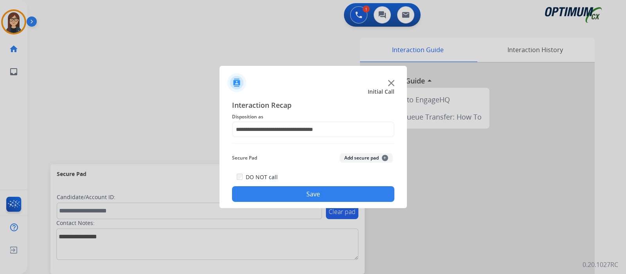
click at [287, 191] on button "Save" at bounding box center [313, 194] width 162 height 16
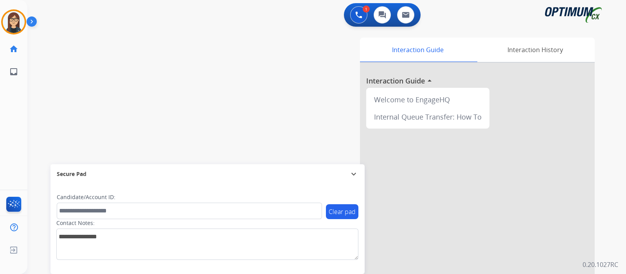
click at [148, 80] on div "swap_horiz Break voice bridge close_fullscreen Connect 3-Way Call merge_type Se…" at bounding box center [317, 191] width 580 height 326
click at [150, 94] on div "swap_horiz Break voice bridge close_fullscreen Connect 3-Way Call merge_type Se…" at bounding box center [317, 191] width 580 height 326
click at [24, 24] on img at bounding box center [14, 22] width 22 height 22
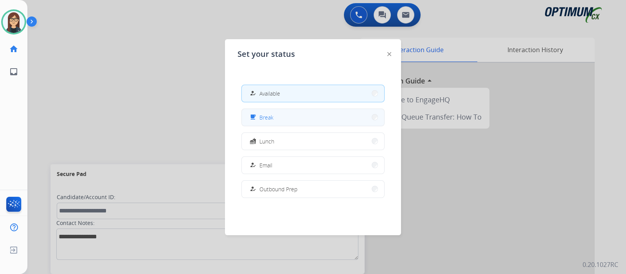
click at [260, 117] on div "free_breakfast Break" at bounding box center [260, 116] width 25 height 9
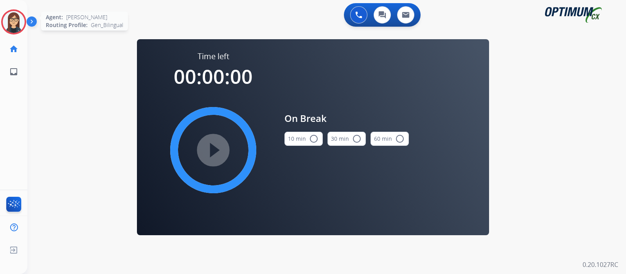
click at [13, 16] on img at bounding box center [14, 22] width 22 height 22
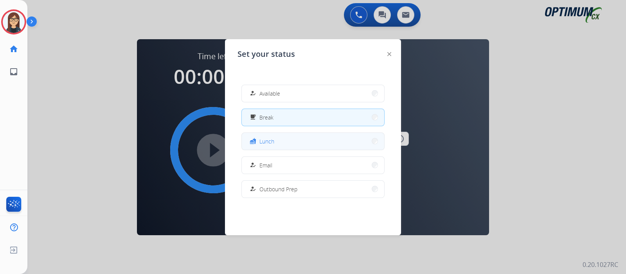
click at [269, 142] on span "Lunch" at bounding box center [267, 141] width 15 height 8
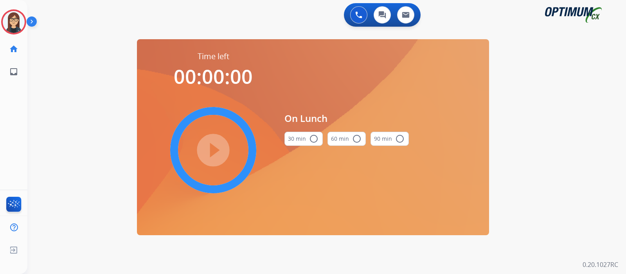
click at [312, 139] on mat-icon "radio_button_unchecked" at bounding box center [313, 138] width 9 height 9
click at [218, 149] on mat-icon "play_circle_filled" at bounding box center [213, 149] width 9 height 9
